Goal: Find specific page/section: Find specific page/section

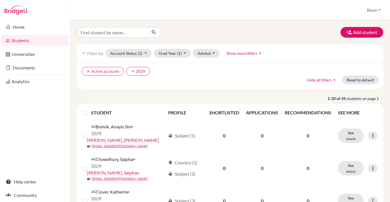
click at [166, 96] on p "1-20 of 34 students on page 1" at bounding box center [230, 99] width 315 height 6
click at [131, 71] on icon "clear" at bounding box center [133, 71] width 4 height 4
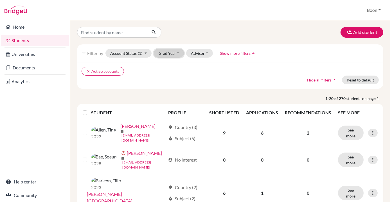
click at [169, 54] on button "Grad Year" at bounding box center [169, 53] width 30 height 9
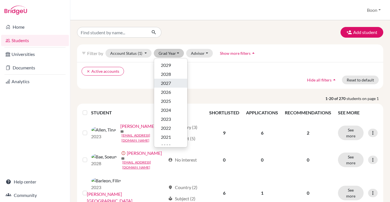
click at [177, 84] on div "2027" at bounding box center [171, 83] width 20 height 7
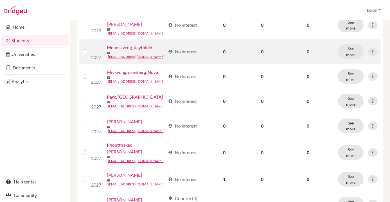
scroll to position [450, 0]
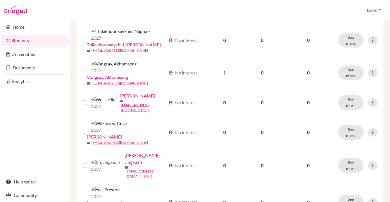
scroll to position [202, 0]
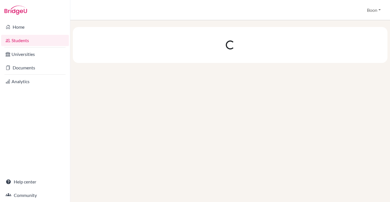
scroll to position [0, 0]
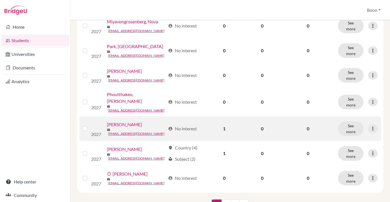
scroll to position [450, 0]
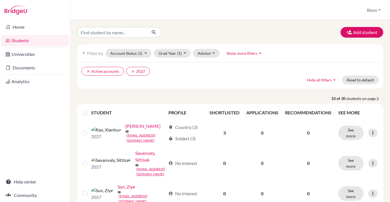
click at [154, 96] on p "10 of 30 students on page 2" at bounding box center [230, 99] width 315 height 6
click at [75, 94] on div "Add student filter_list Filter by Account Status (1) Active accounts done Archi…" at bounding box center [230, 111] width 320 height 182
